Goal: Task Accomplishment & Management: Manage account settings

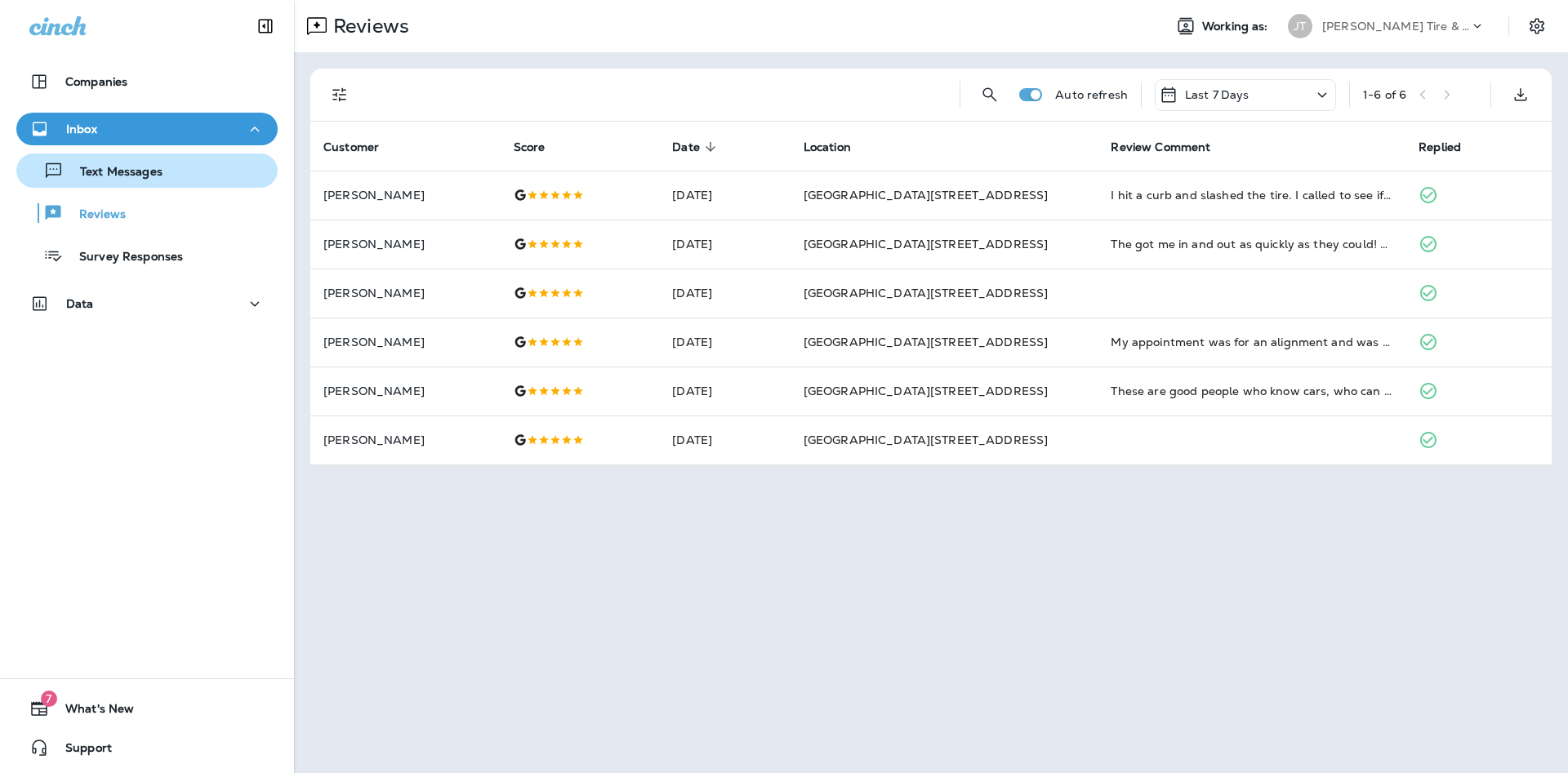
click at [211, 163] on div "Text Messages" at bounding box center [147, 171] width 248 height 24
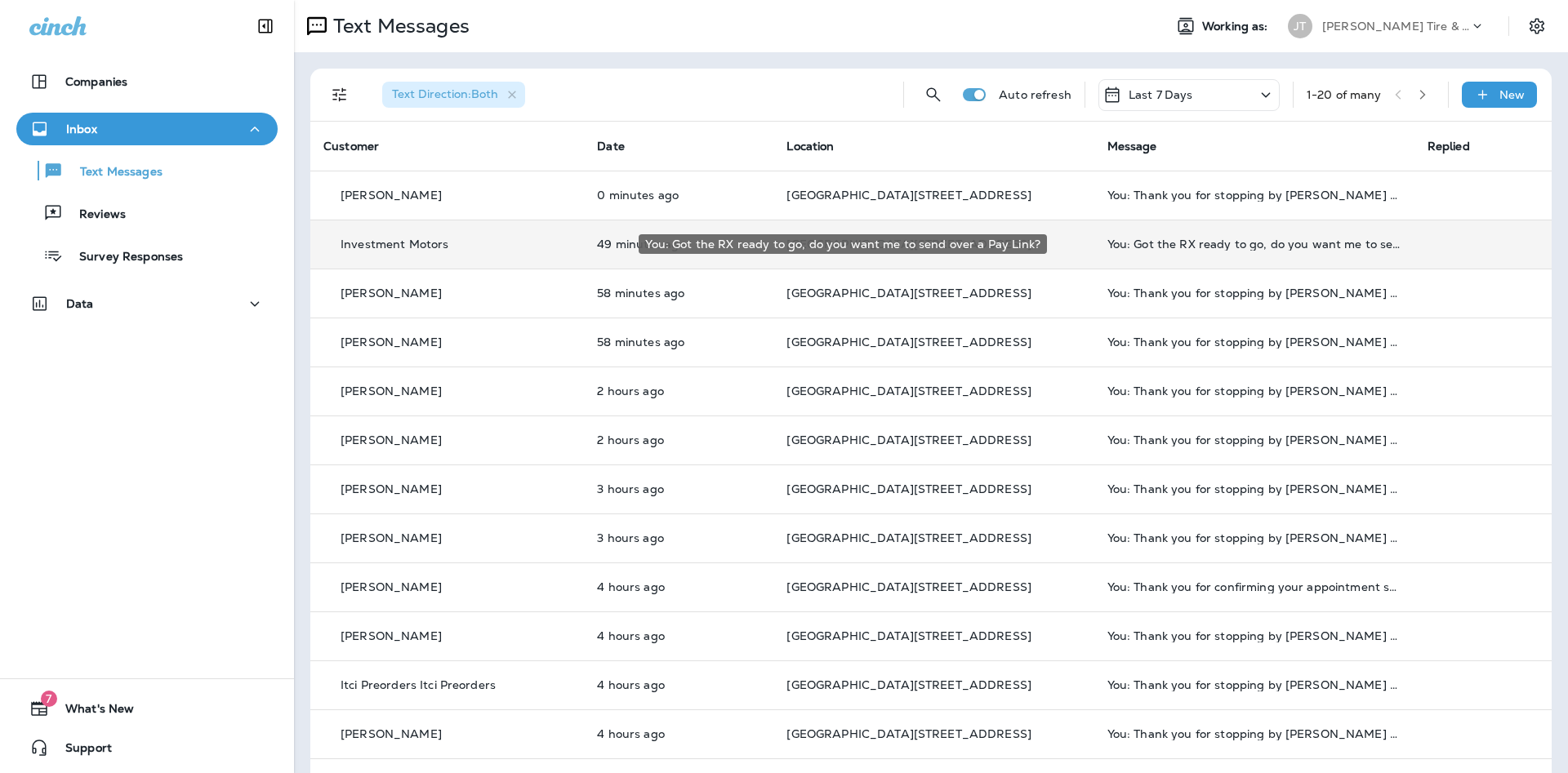
click at [1143, 248] on div "You: Got the RX ready to go, do you want me to send over a Pay Link?" at bounding box center [1255, 243] width 294 height 13
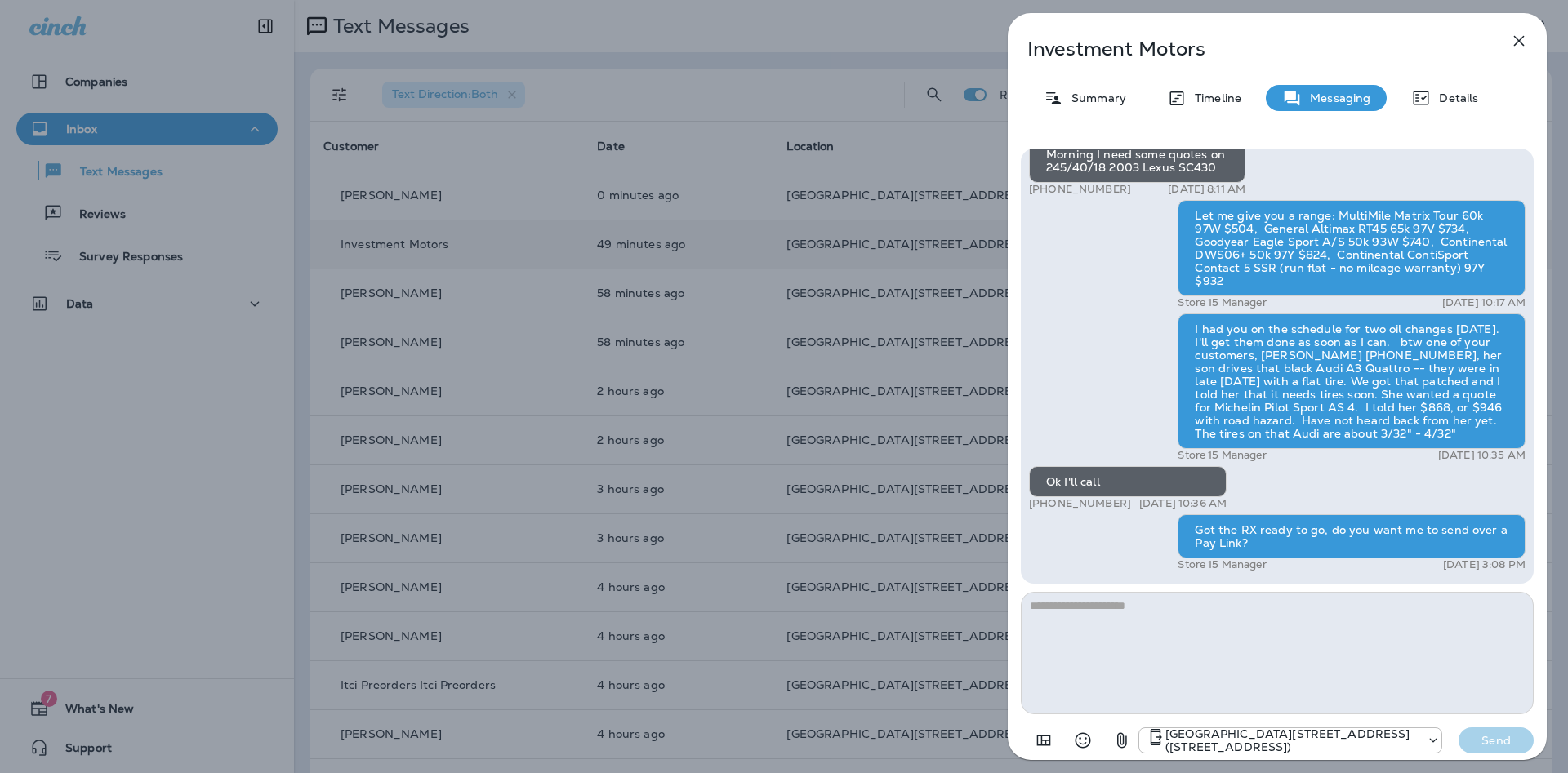
click at [1515, 38] on icon "button" at bounding box center [1518, 41] width 19 height 19
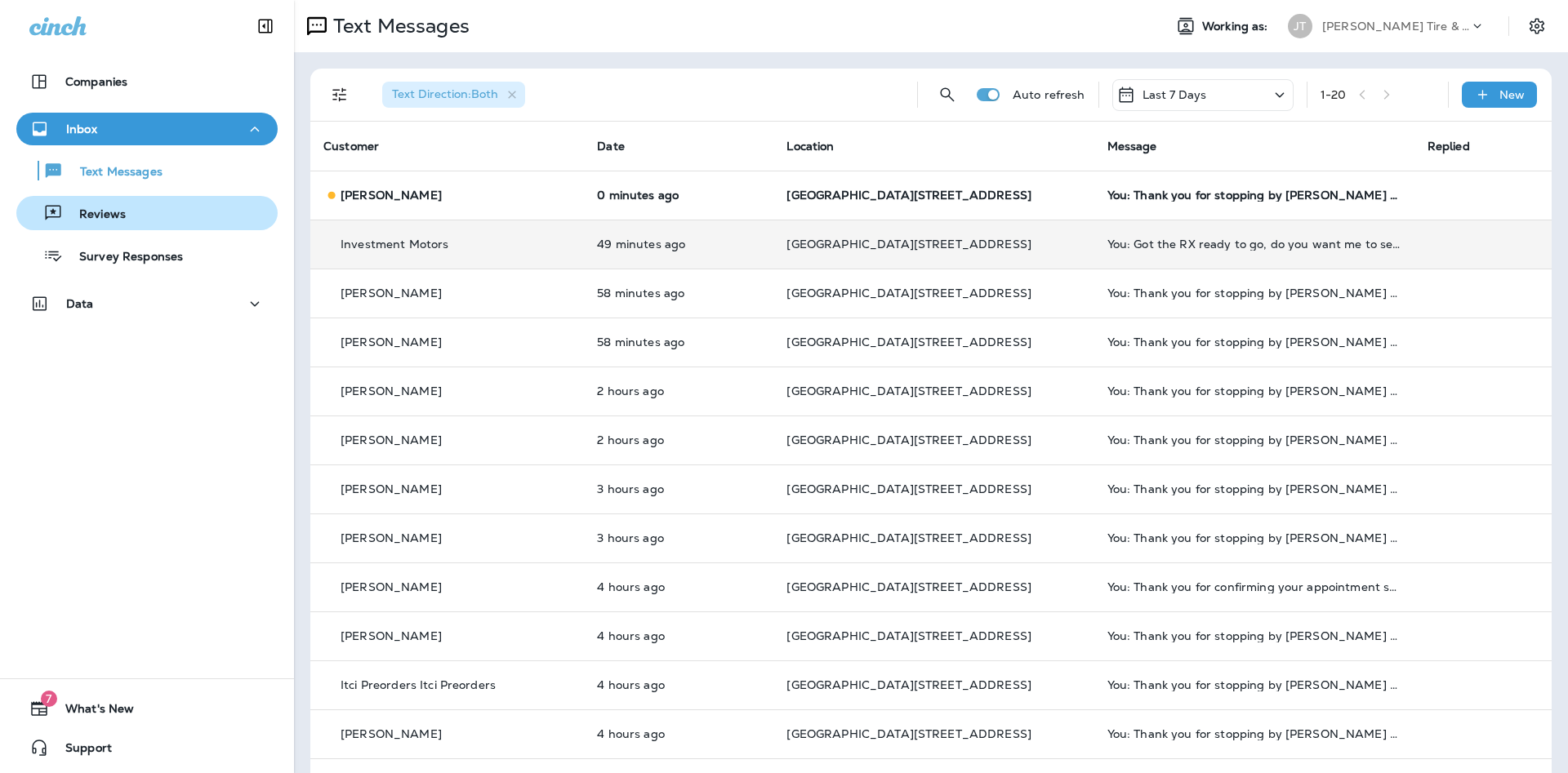
click at [271, 217] on button "Reviews" at bounding box center [146, 213] width 261 height 35
